Goal: Task Accomplishment & Management: Manage account settings

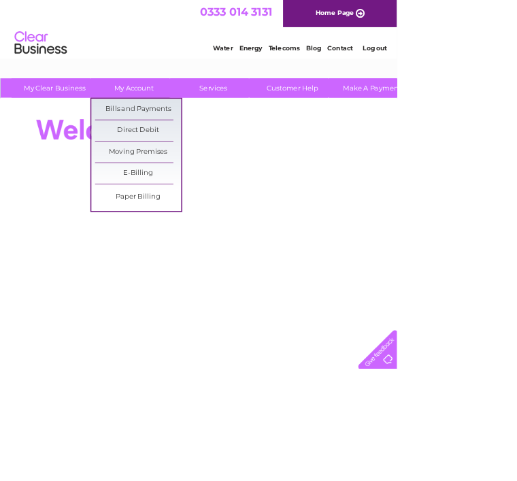
click at [205, 141] on link "Bills and Payments" at bounding box center [180, 142] width 112 height 27
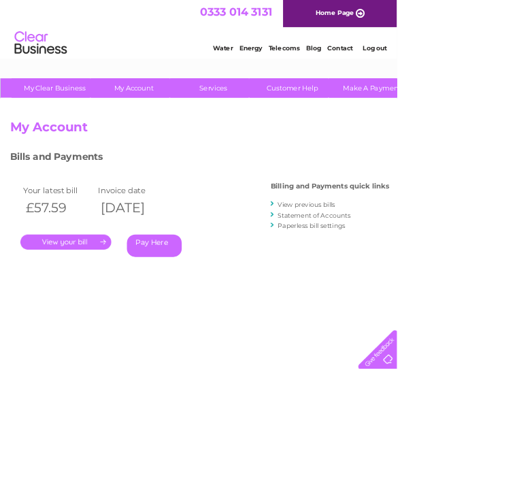
click at [101, 310] on link "." at bounding box center [86, 315] width 118 height 20
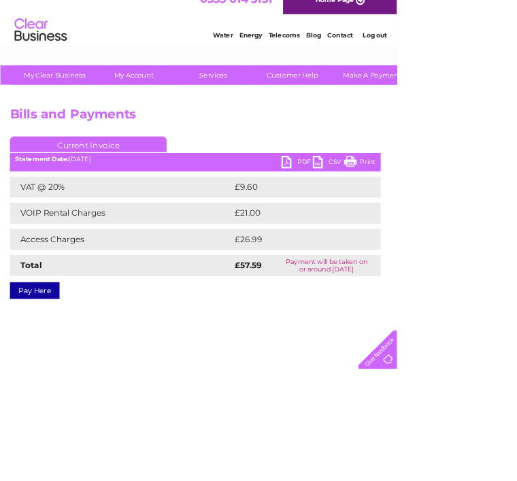
scroll to position [17, 0]
click at [372, 210] on link "PDF" at bounding box center [387, 213] width 41 height 20
